Goal: Task Accomplishment & Management: Use online tool/utility

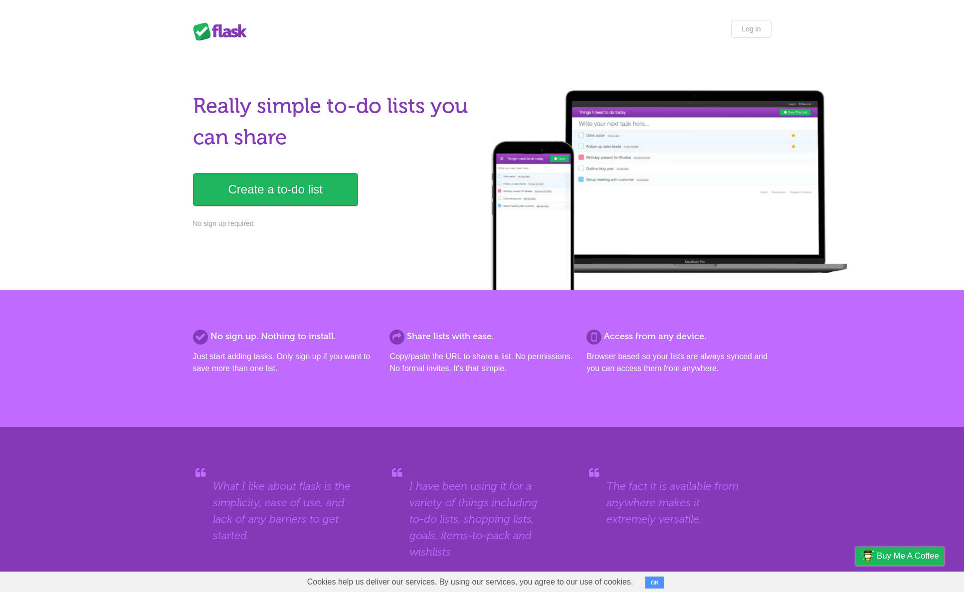
click at [369, 174] on p "Create a to-do list" at bounding box center [334, 189] width 283 height 33
click at [422, 167] on div "Really simple to-do lists you can share Create a to-do list No sign up required" at bounding box center [334, 165] width 283 height 151
